Goal: Task Accomplishment & Management: Use online tool/utility

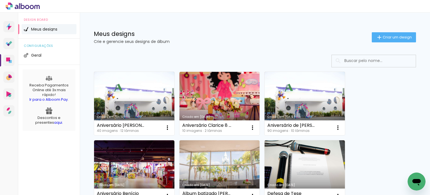
click at [135, 94] on link "Criado em [DATE]" at bounding box center [134, 103] width 80 height 63
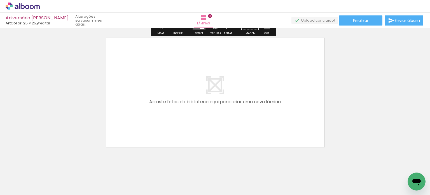
scroll to position [1541, 0]
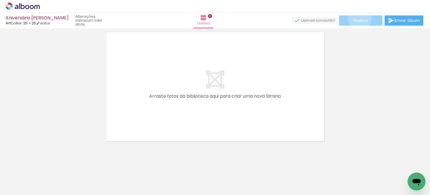
click at [358, 19] on span "Finalizar" at bounding box center [360, 20] width 15 height 4
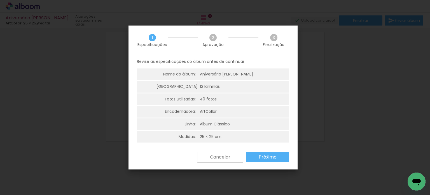
click at [0, 0] on slot "Próximo" at bounding box center [0, 0] width 0 height 0
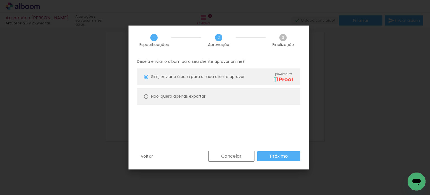
click at [147, 96] on div at bounding box center [146, 96] width 4 height 4
type paper-radio-button "on"
click at [0, 0] on slot "Próximo" at bounding box center [0, 0] width 0 height 0
type input "Alta, 300 DPI"
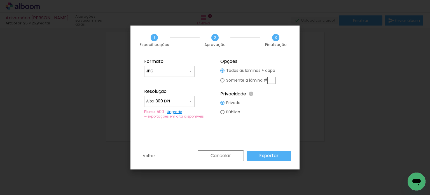
click at [0, 0] on slot "Exportar" at bounding box center [0, 0] width 0 height 0
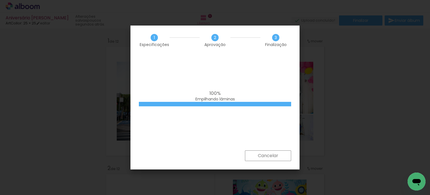
scroll to position [1541, 0]
